Goal: Task Accomplishment & Management: Use online tool/utility

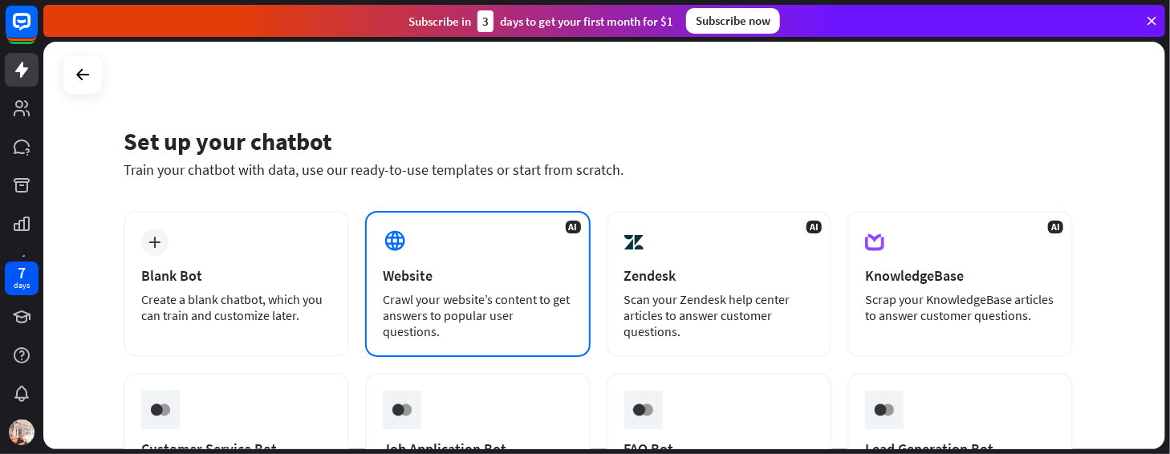
click at [474, 318] on div "Crawl your website’s content to get answers to popular user questions." at bounding box center [478, 315] width 190 height 48
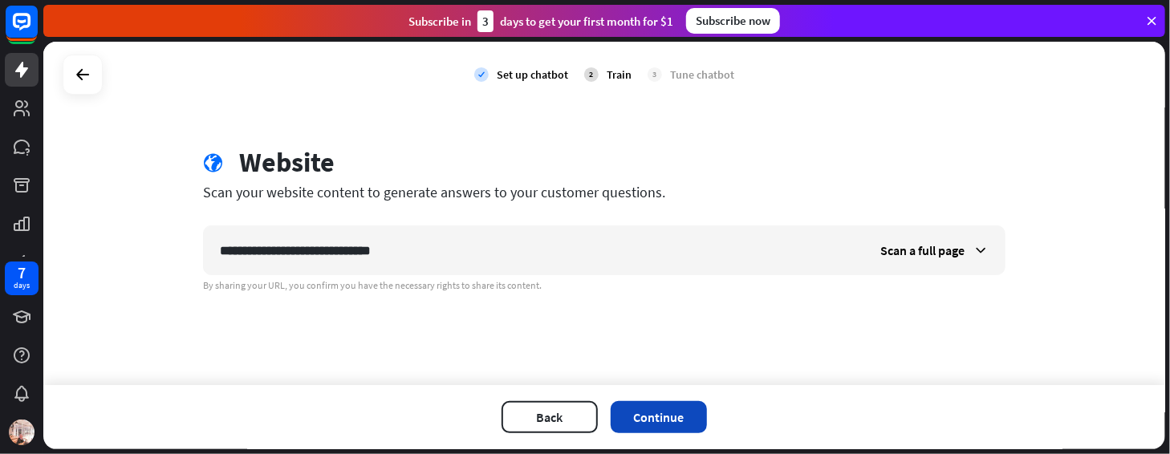
type input "**********"
click at [630, 412] on button "Continue" at bounding box center [659, 417] width 96 height 32
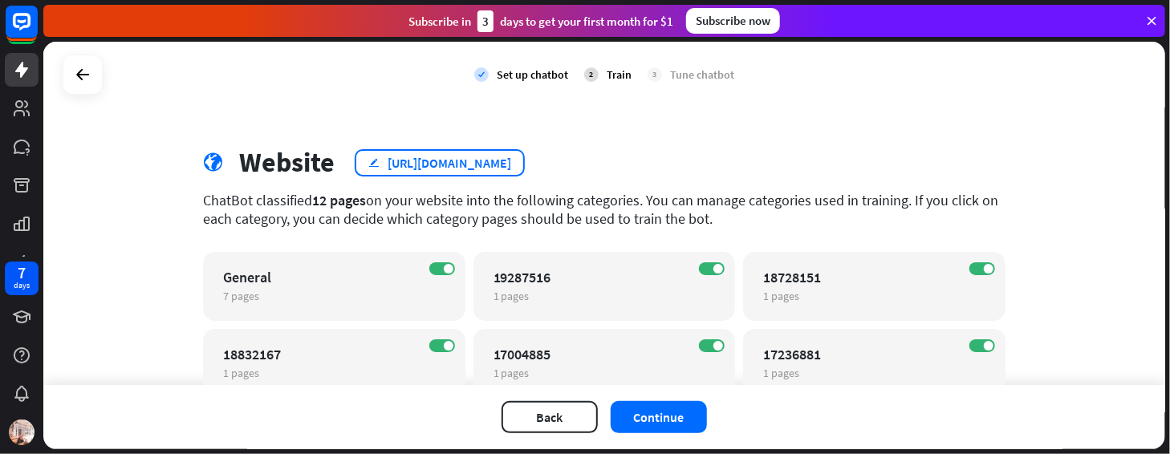
click at [441, 164] on div "[URL][DOMAIN_NAME]" at bounding box center [450, 163] width 124 height 16
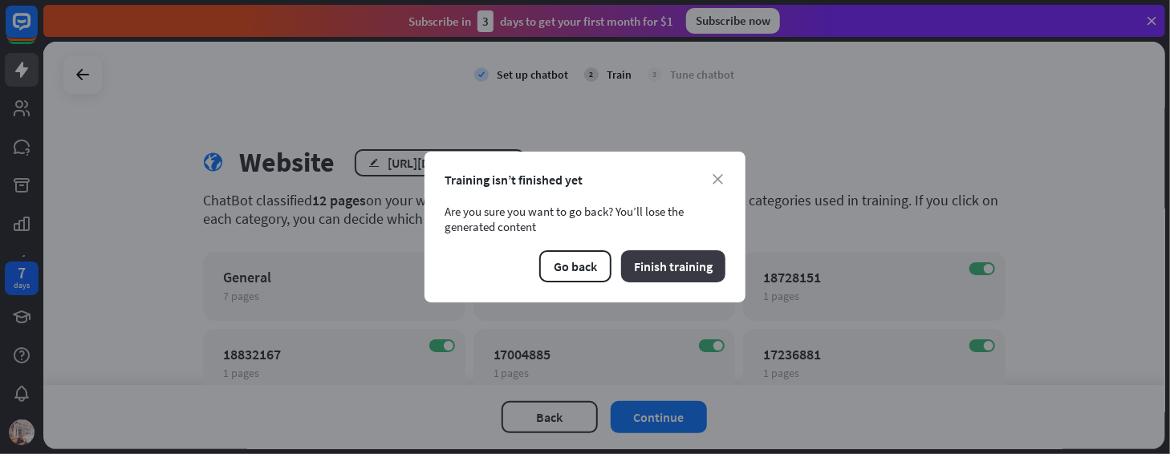
click at [666, 260] on button "Finish training" at bounding box center [673, 266] width 104 height 32
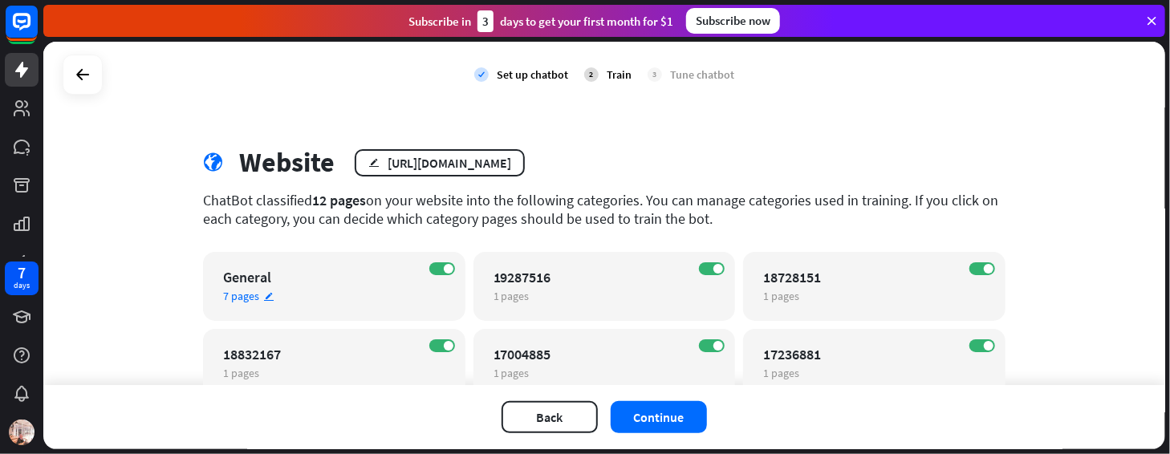
click at [269, 295] on div "7 pages edit" at bounding box center [320, 296] width 194 height 14
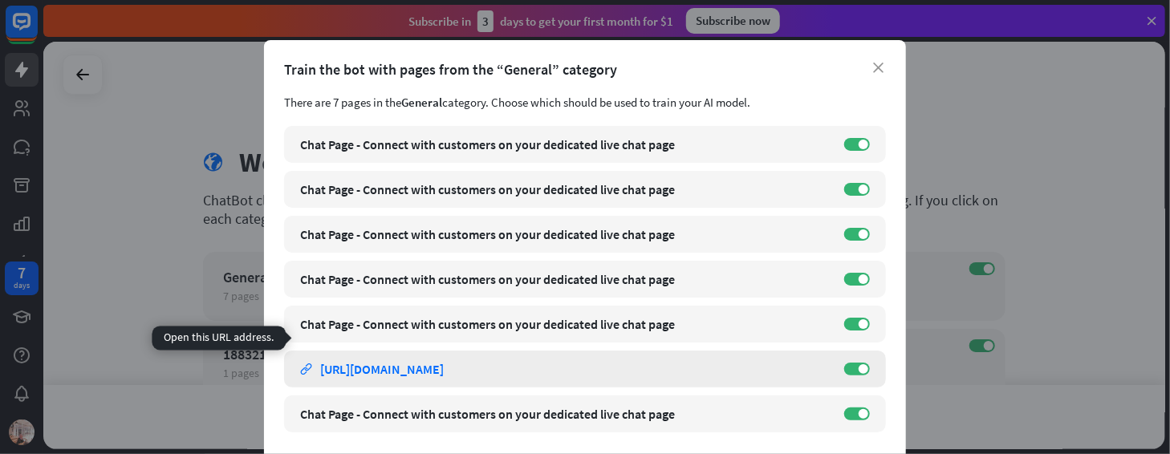
scroll to position [58, 0]
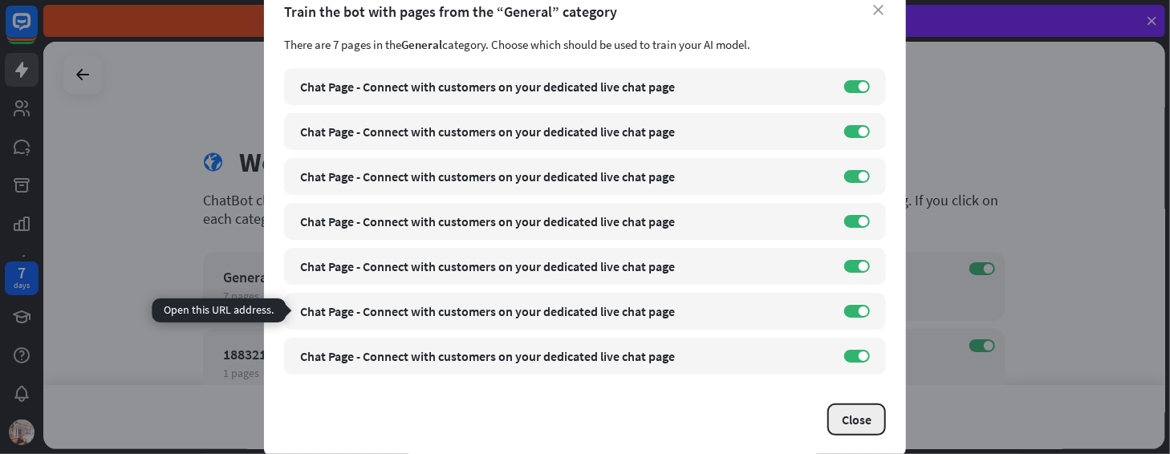
click at [845, 425] on button "Close" at bounding box center [857, 420] width 59 height 32
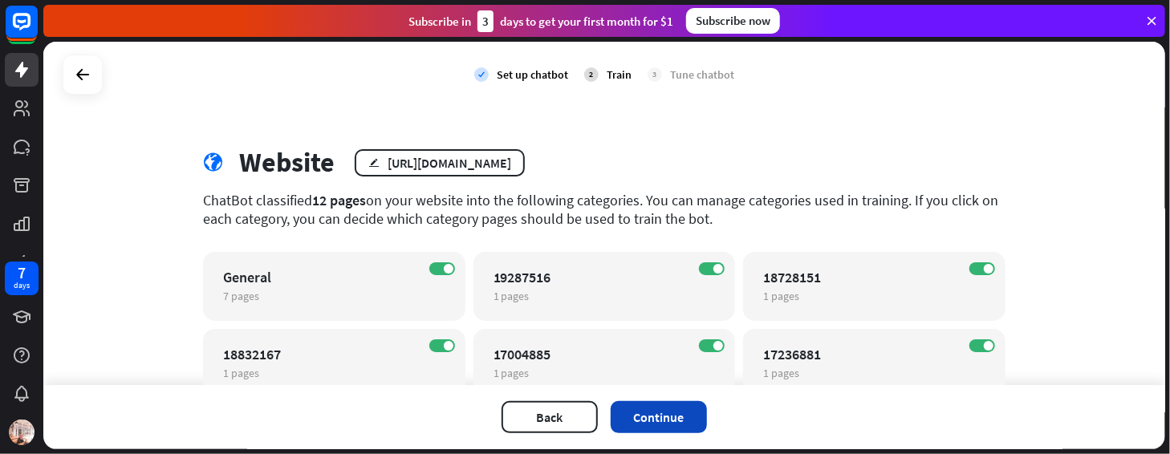
click at [645, 404] on button "Continue" at bounding box center [659, 417] width 96 height 32
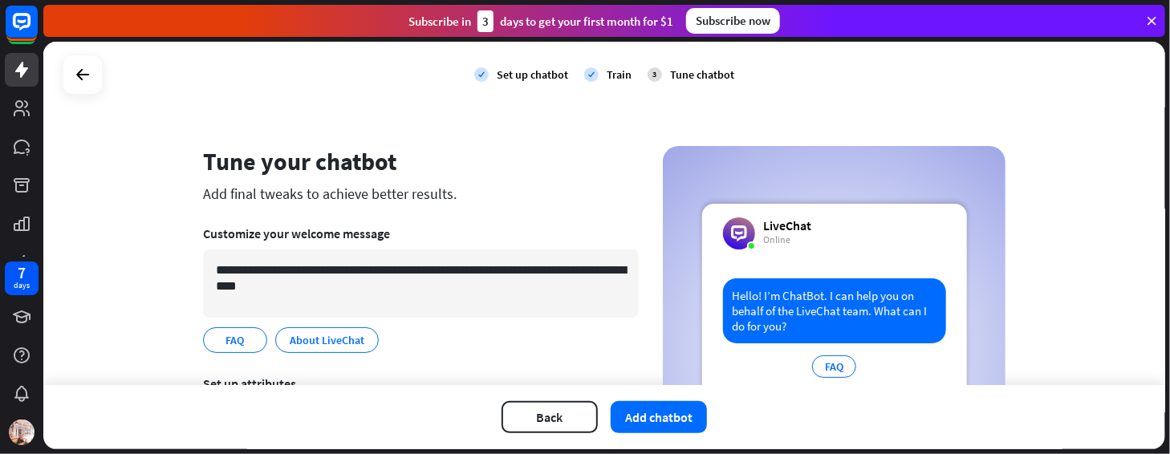
click at [680, 74] on div "Tune chatbot" at bounding box center [702, 74] width 64 height 14
click at [648, 71] on div "3" at bounding box center [655, 74] width 14 height 14
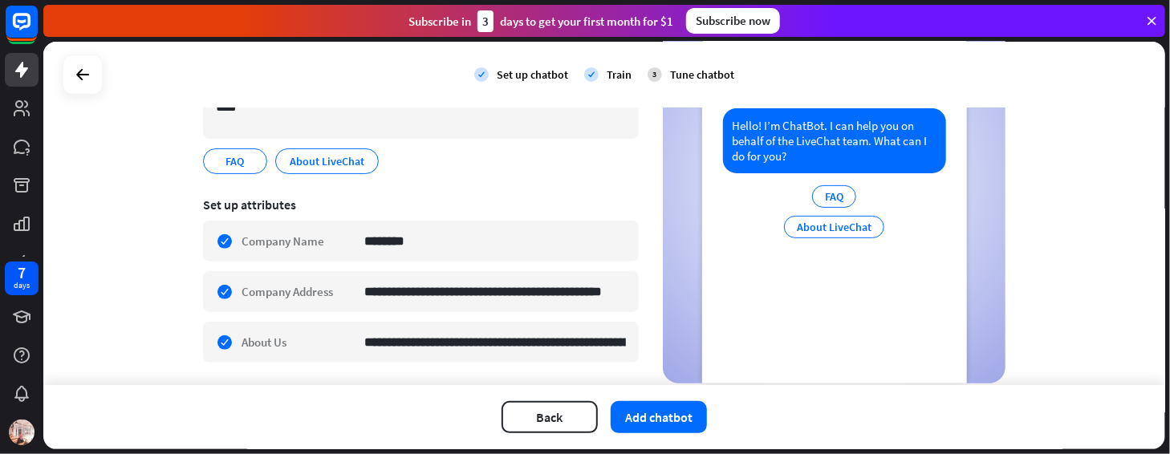
scroll to position [167, 0]
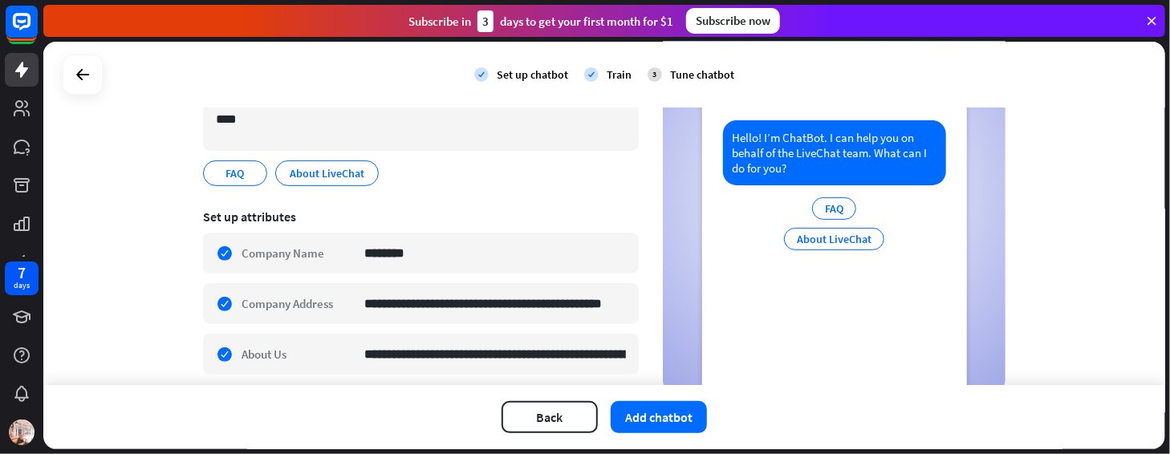
click at [841, 241] on div "About LiveChat" at bounding box center [834, 239] width 100 height 22
click at [658, 422] on button "Add chatbot" at bounding box center [659, 417] width 96 height 32
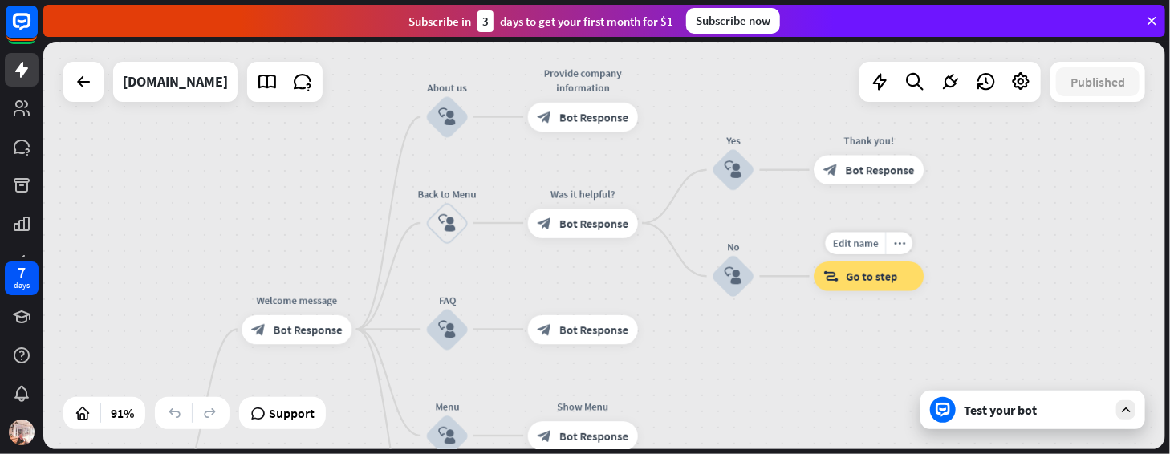
click at [861, 289] on div "block_goto Go to step" at bounding box center [869, 277] width 110 height 30
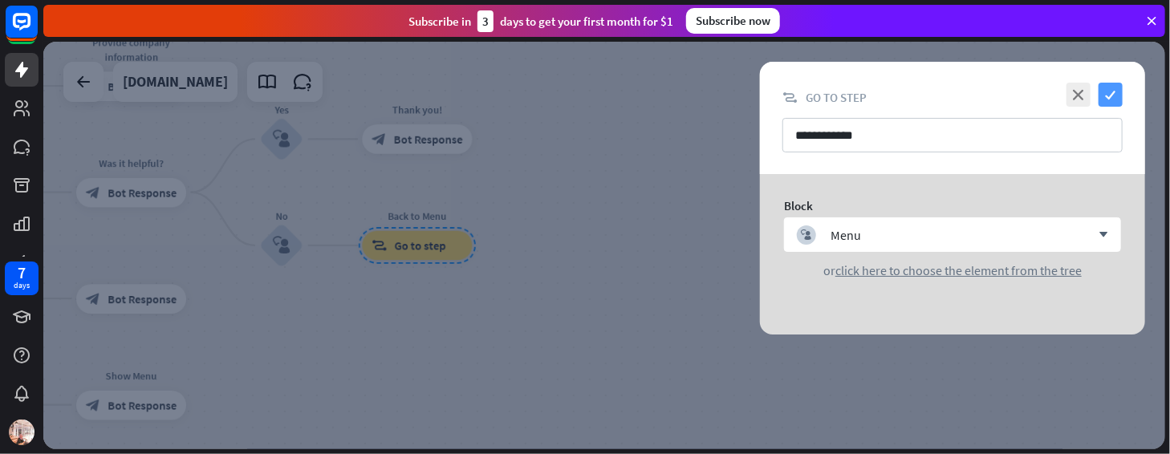
click at [1111, 86] on icon "check" at bounding box center [1111, 95] width 24 height 24
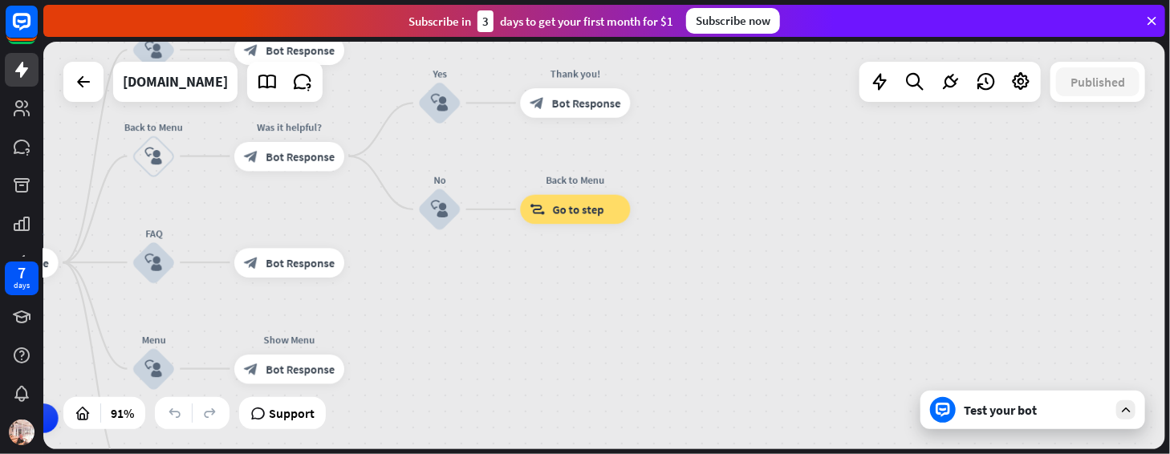
drag, startPoint x: 755, startPoint y: 148, endPoint x: 919, endPoint y: 112, distance: 168.5
click at [919, 112] on div "home_2 Start point Welcome message block_bot_response Bot Response About us blo…" at bounding box center [604, 246] width 1122 height 408
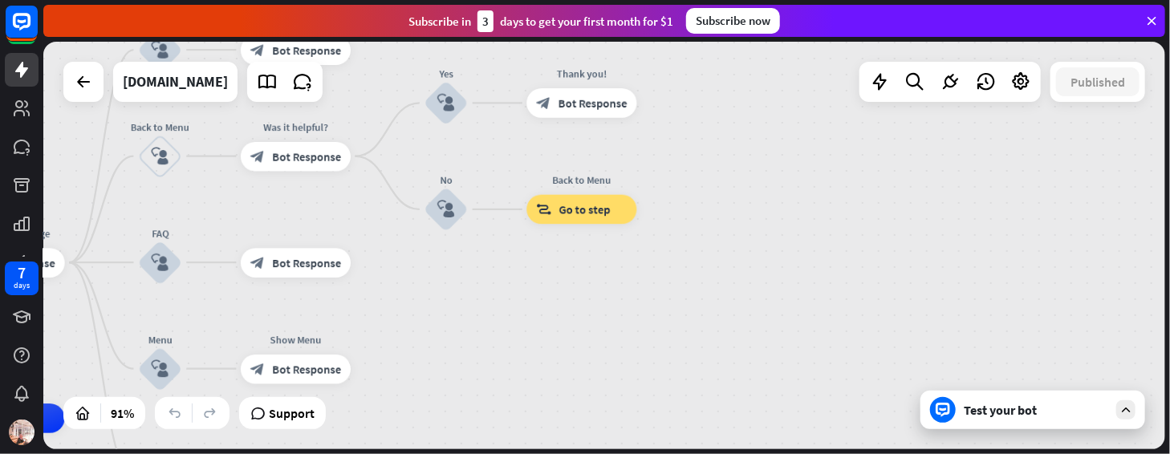
click at [1050, 405] on div "Test your bot" at bounding box center [1036, 410] width 145 height 16
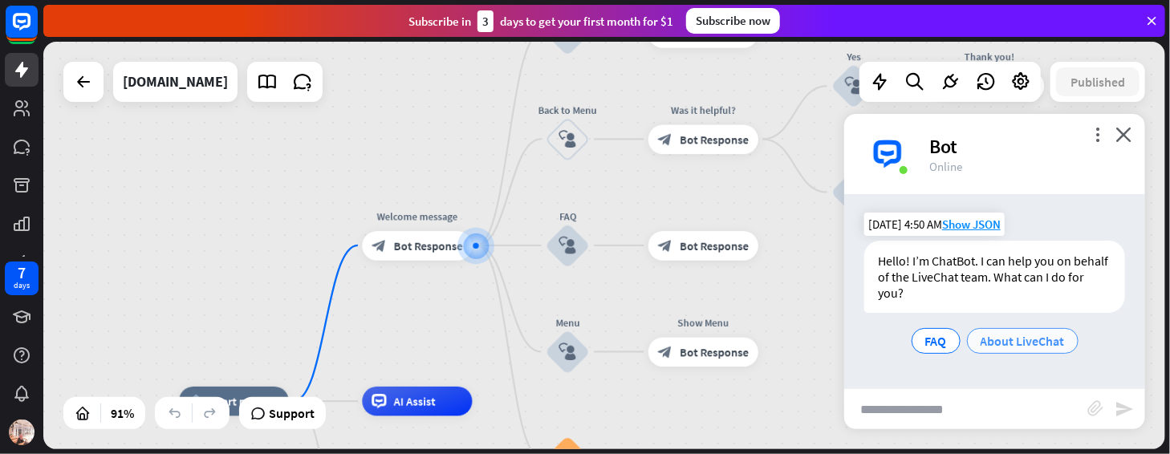
click at [1002, 340] on span "About LiveChat" at bounding box center [1023, 341] width 84 height 16
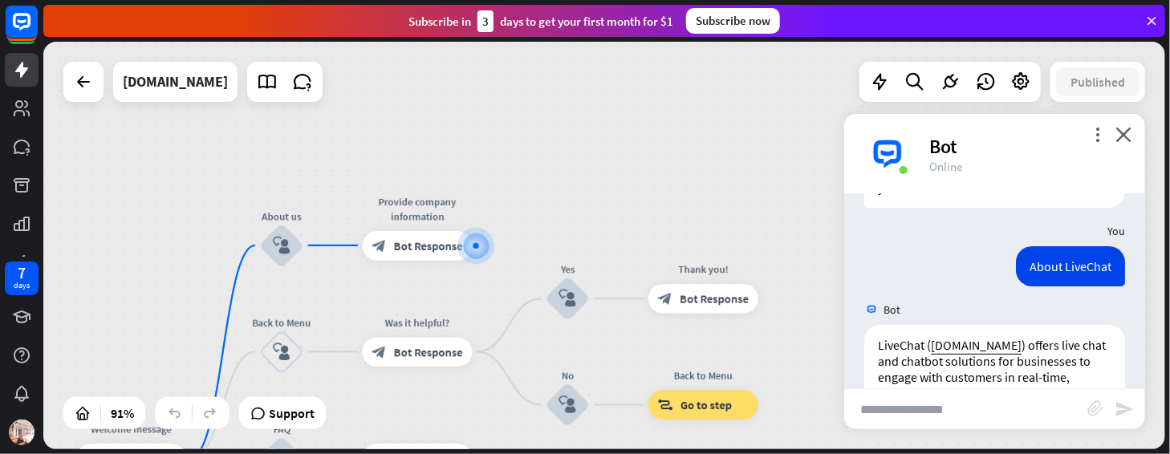
scroll to position [214, 0]
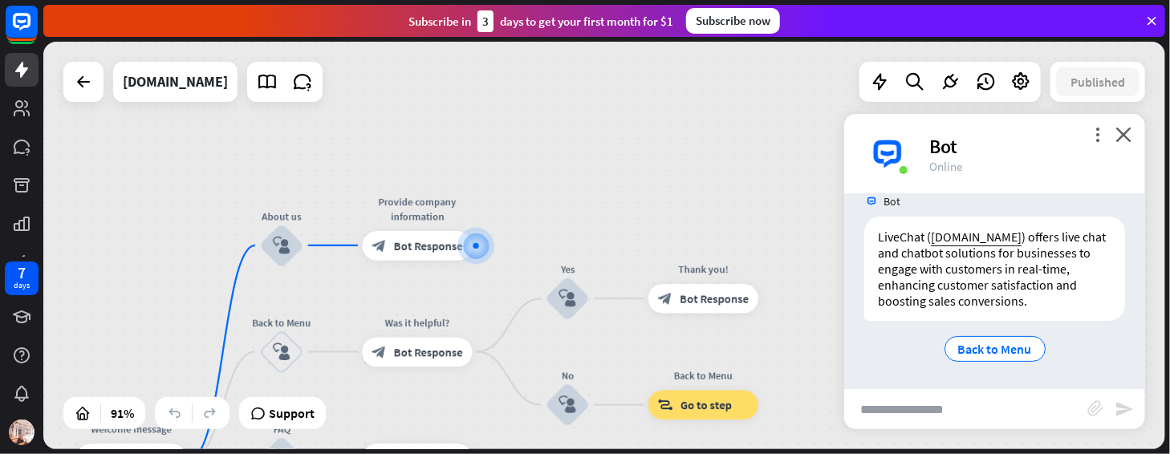
click at [975, 412] on input "text" at bounding box center [966, 409] width 243 height 40
click at [978, 349] on span "Back to Menu" at bounding box center [996, 349] width 74 height 16
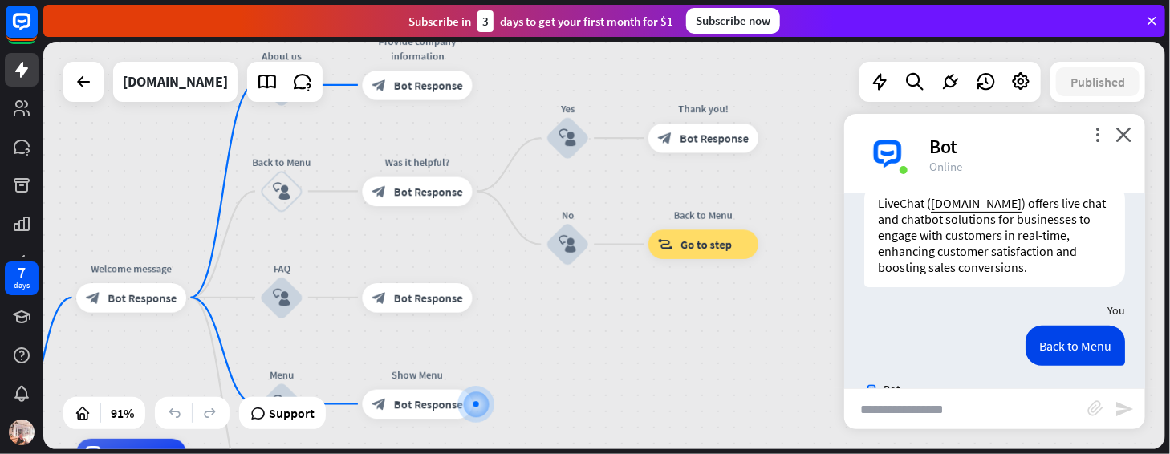
scroll to position [327, 0]
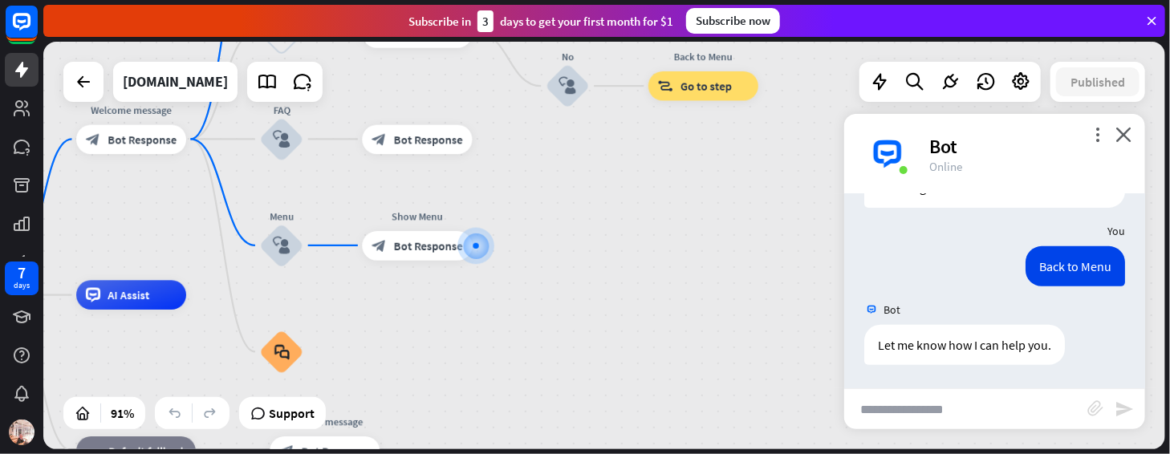
click at [981, 405] on input "text" at bounding box center [966, 409] width 243 height 40
click at [959, 306] on span "Show JSON" at bounding box center [971, 308] width 59 height 15
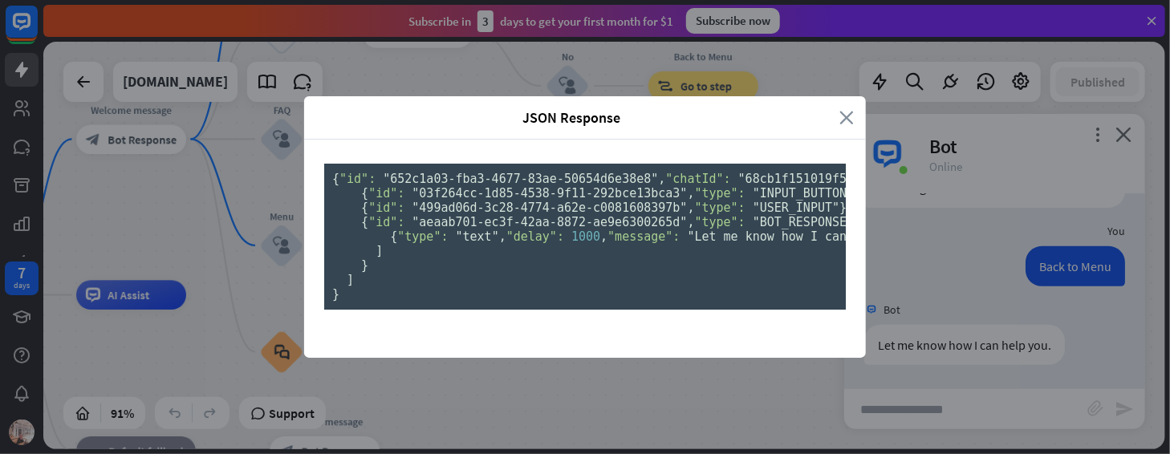
click at [840, 108] on icon "close" at bounding box center [847, 117] width 14 height 18
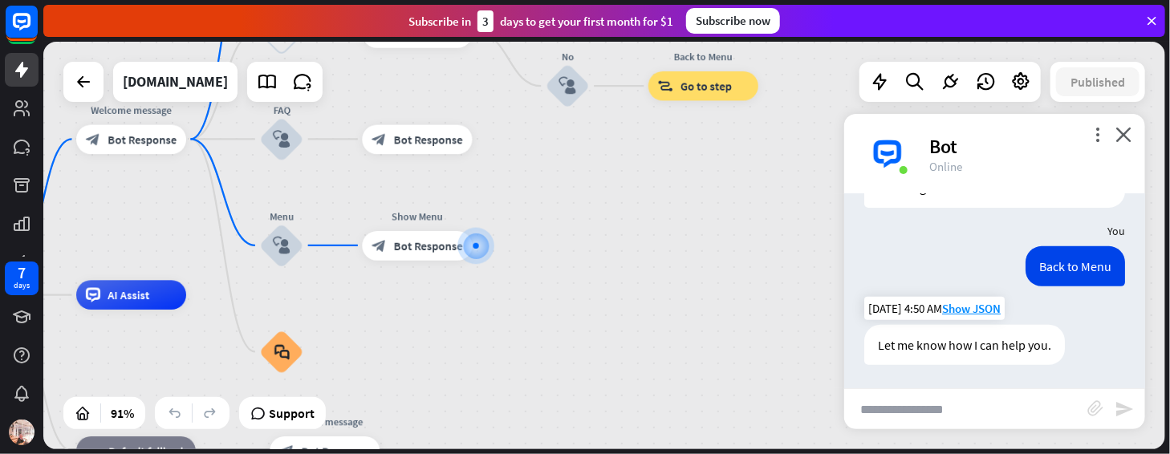
click at [1007, 350] on div "Let me know how I can help you." at bounding box center [965, 345] width 201 height 40
click at [951, 309] on span "Show JSON" at bounding box center [971, 308] width 59 height 15
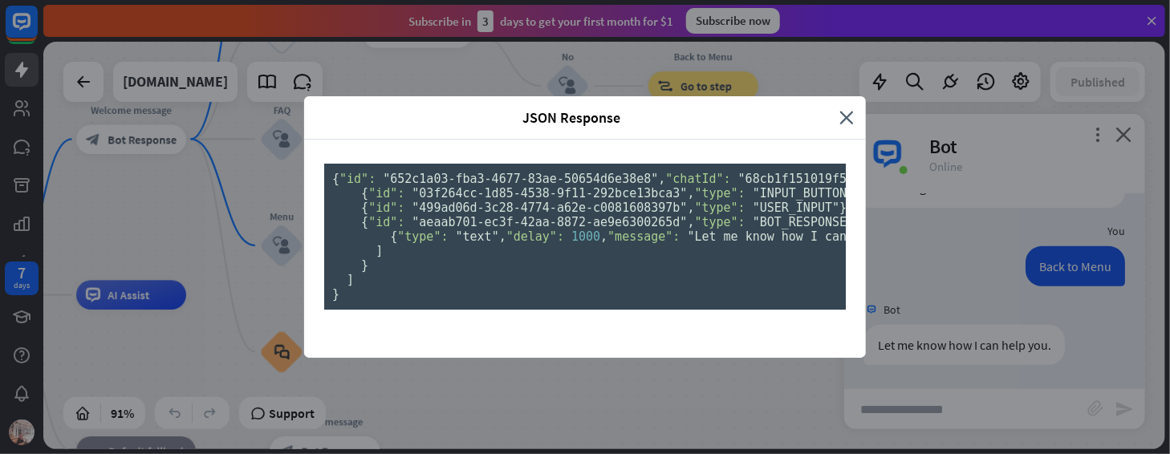
scroll to position [0, 0]
click at [843, 108] on icon "close" at bounding box center [847, 117] width 14 height 18
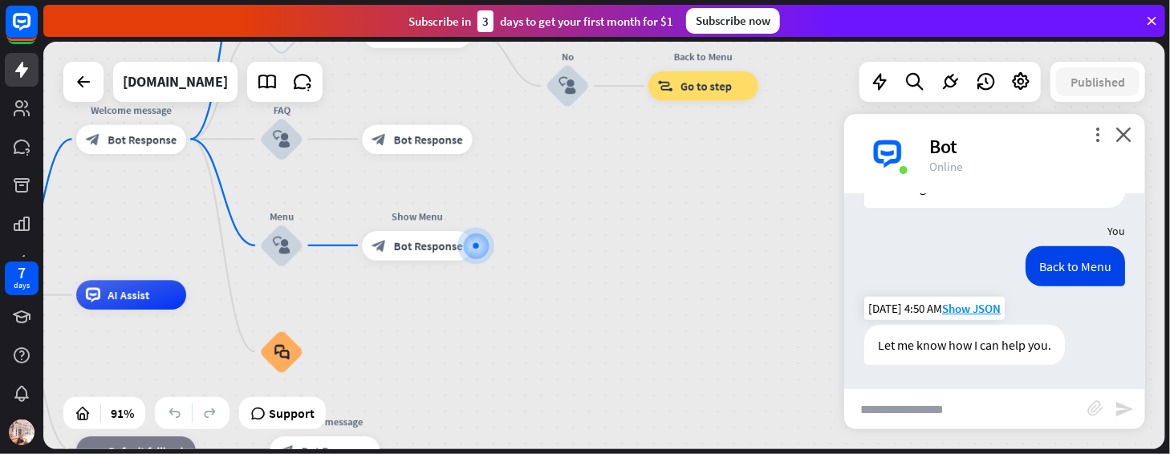
click at [970, 353] on div "Let me know how I can help you." at bounding box center [965, 345] width 201 height 40
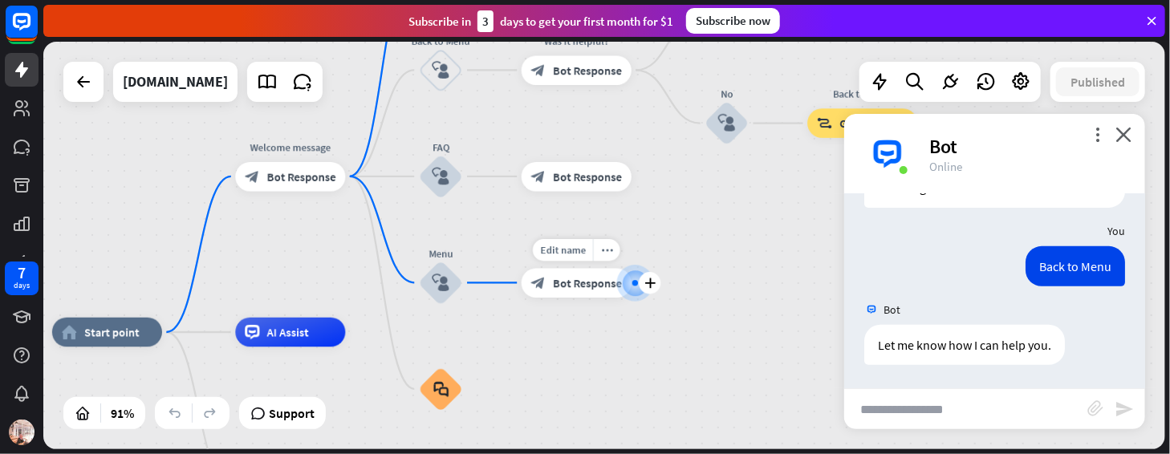
click at [295, 340] on div "AI Assist" at bounding box center [290, 333] width 110 height 30
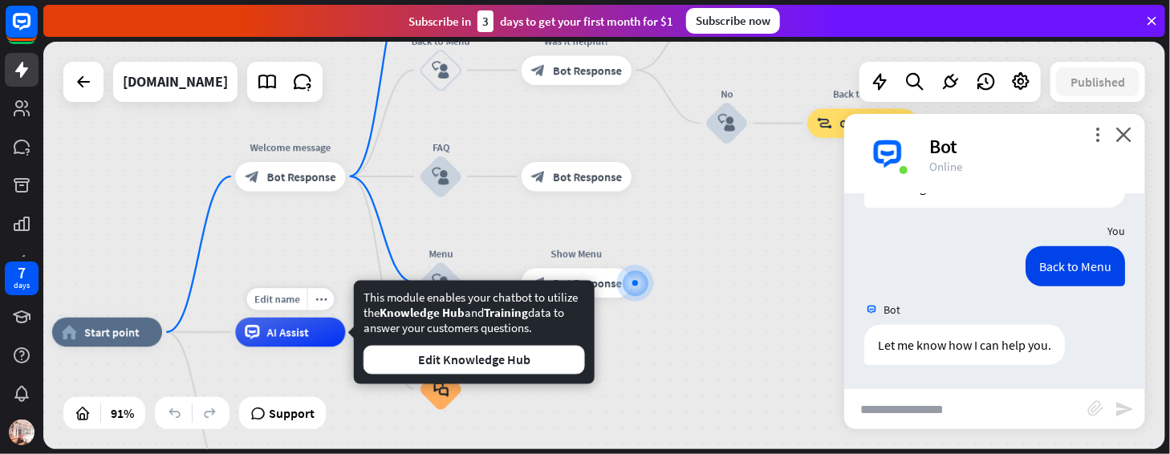
click at [1032, 423] on input "text" at bounding box center [966, 409] width 243 height 40
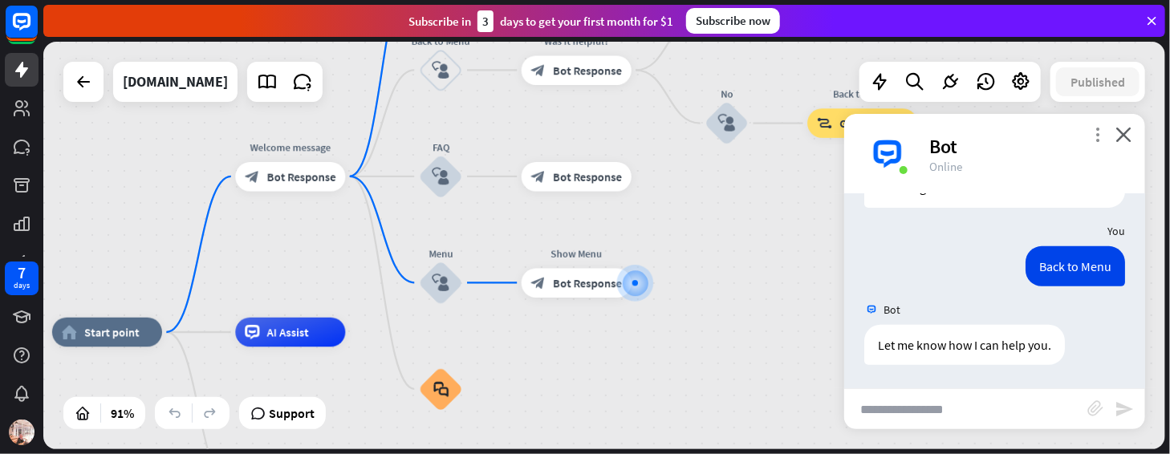
click at [1105, 135] on icon "more_vert" at bounding box center [1097, 134] width 15 height 15
